Goal: Information Seeking & Learning: Check status

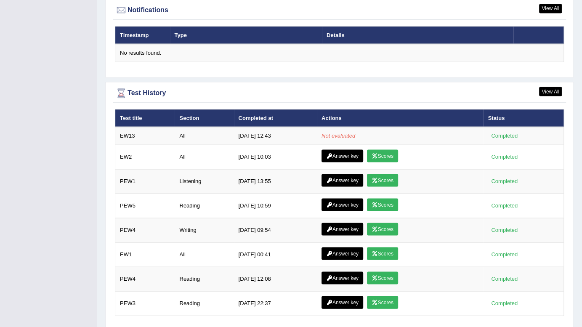
scroll to position [1034, 0]
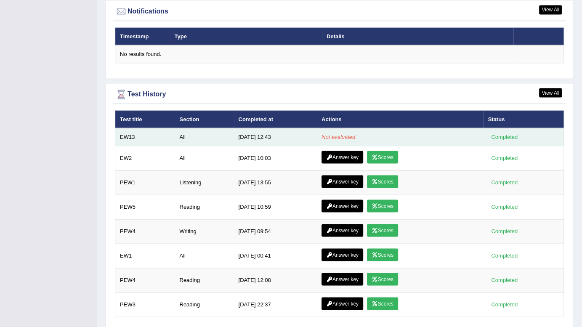
click at [191, 128] on td "All" at bounding box center [204, 137] width 59 height 18
click at [185, 128] on td "All" at bounding box center [204, 137] width 59 height 18
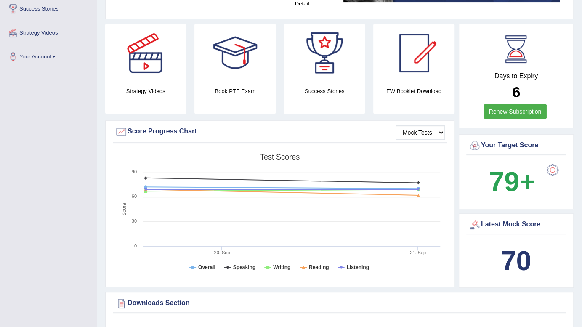
scroll to position [0, 0]
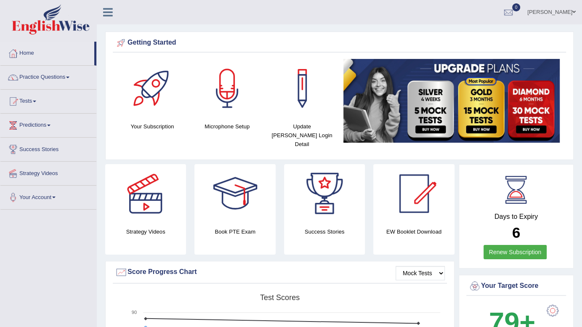
click at [141, 107] on div at bounding box center [152, 88] width 59 height 59
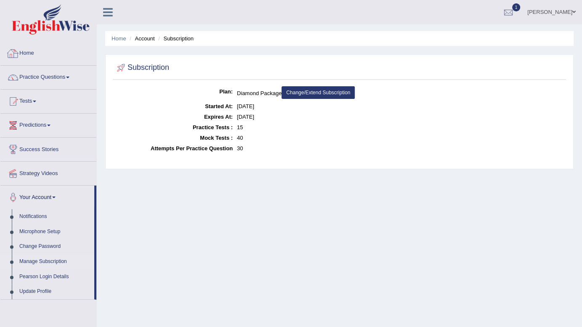
click at [26, 59] on link "Home" at bounding box center [48, 52] width 96 height 21
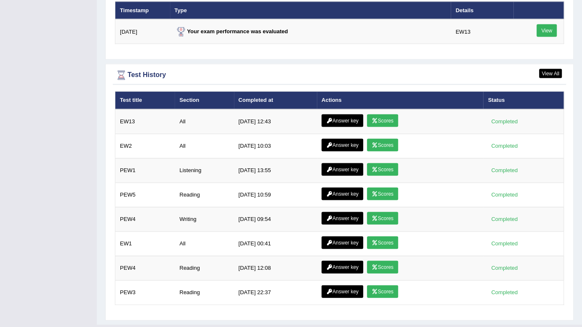
scroll to position [1076, 0]
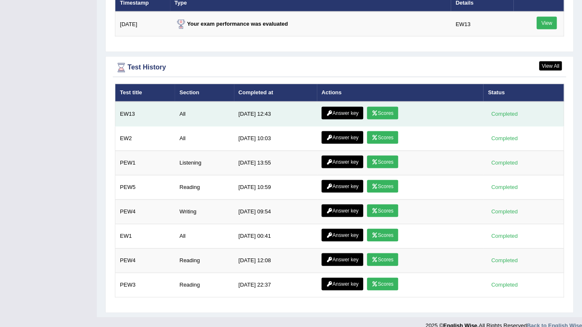
click at [374, 111] on icon at bounding box center [375, 113] width 6 height 5
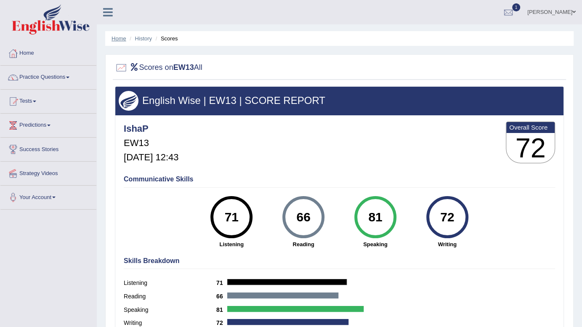
click at [117, 39] on link "Home" at bounding box center [119, 38] width 15 height 6
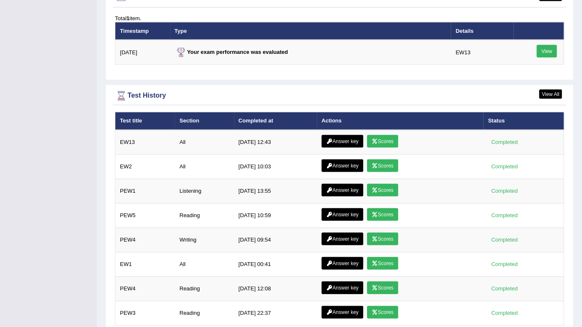
scroll to position [1076, 0]
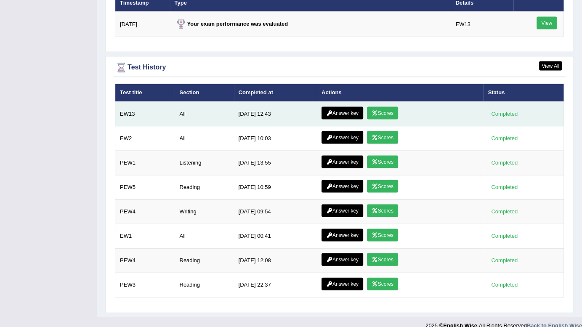
click at [328, 111] on icon at bounding box center [329, 113] width 6 height 5
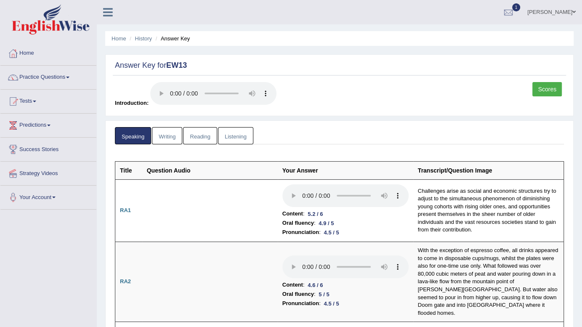
click at [171, 140] on link "Writing" at bounding box center [167, 135] width 30 height 17
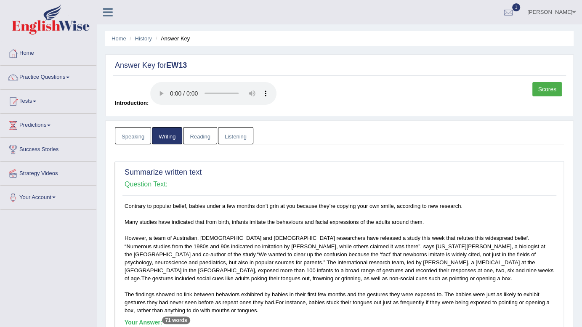
click at [201, 137] on link "Reading" at bounding box center [200, 135] width 34 height 17
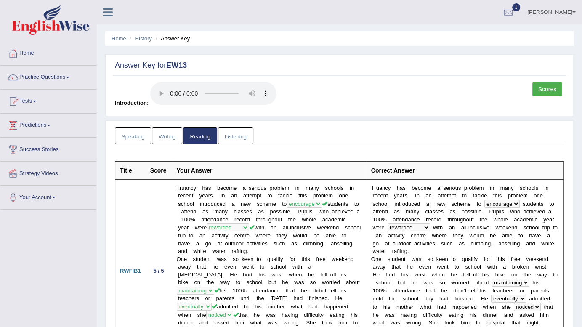
click at [235, 139] on link "Listening" at bounding box center [235, 135] width 35 height 17
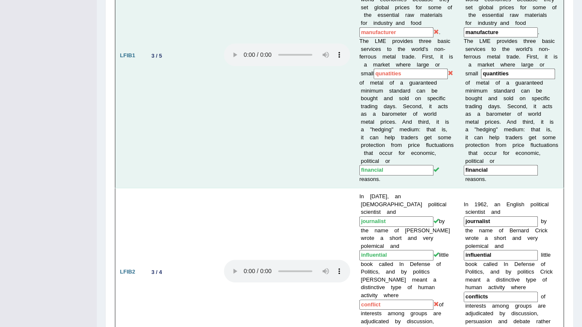
scroll to position [522, 0]
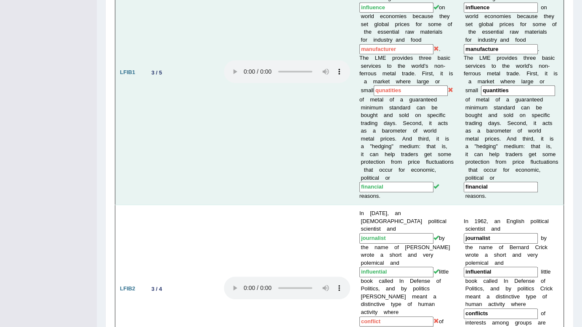
click at [394, 51] on input "manufacturer" at bounding box center [397, 49] width 74 height 11
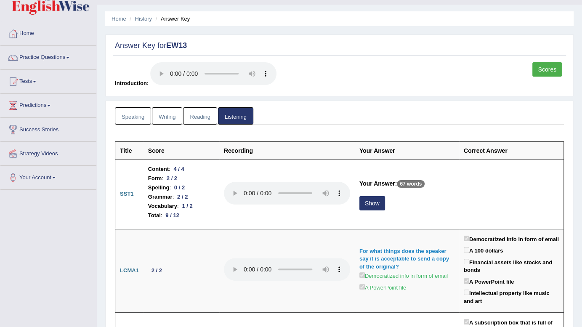
scroll to position [0, 0]
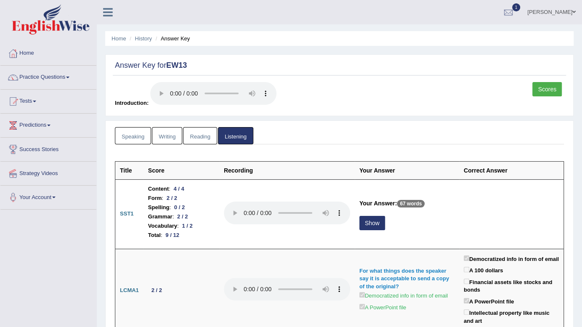
click at [549, 90] on link "Scores" at bounding box center [547, 89] width 29 height 14
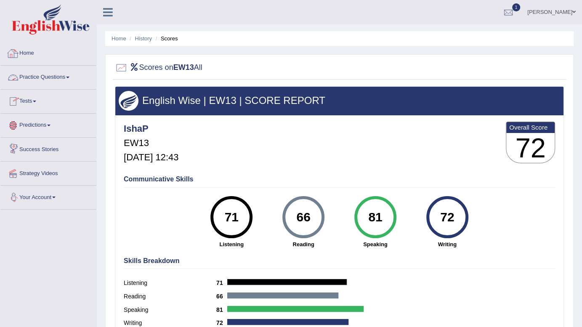
click at [33, 56] on link "Home" at bounding box center [48, 52] width 96 height 21
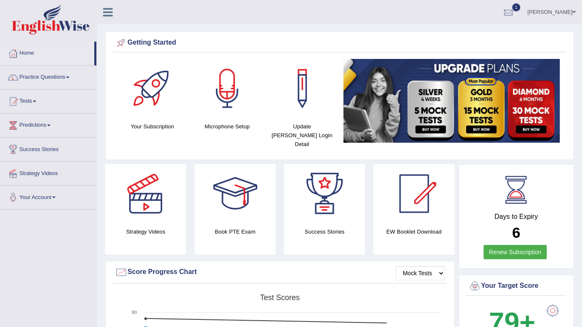
click at [515, 16] on div at bounding box center [508, 12] width 13 height 13
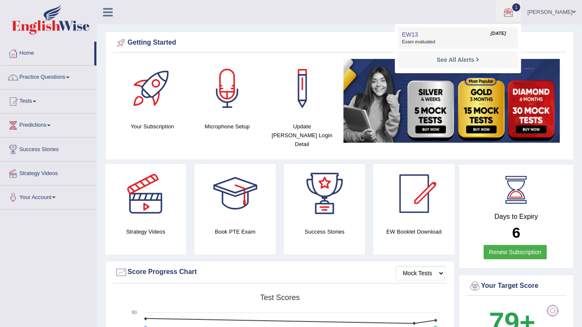
click at [439, 35] on link "EW13 [DATE] Exam evaluated" at bounding box center [458, 38] width 116 height 18
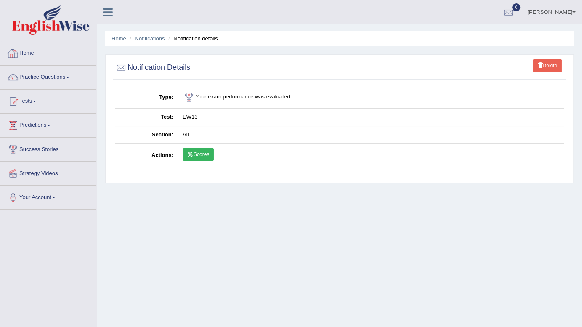
click at [32, 52] on link "Home" at bounding box center [48, 52] width 96 height 21
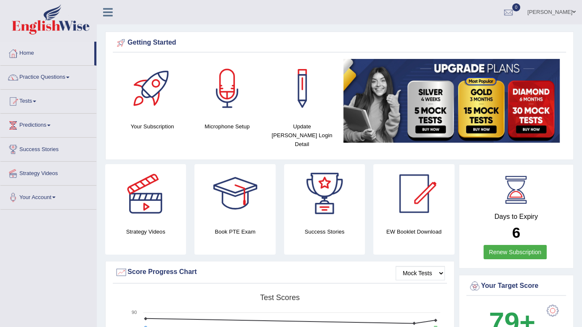
click at [266, 194] on link at bounding box center [234, 193] width 81 height 59
